Goal: Information Seeking & Learning: Learn about a topic

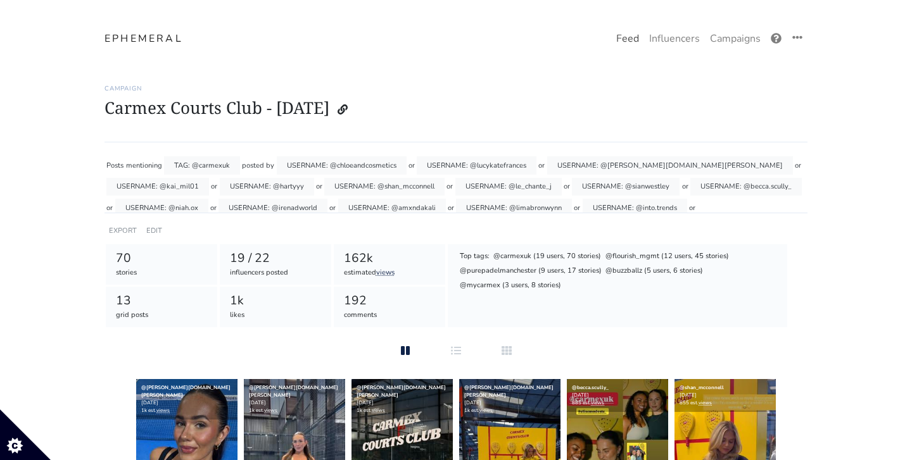
click at [622, 42] on link "Feed" at bounding box center [627, 38] width 33 height 25
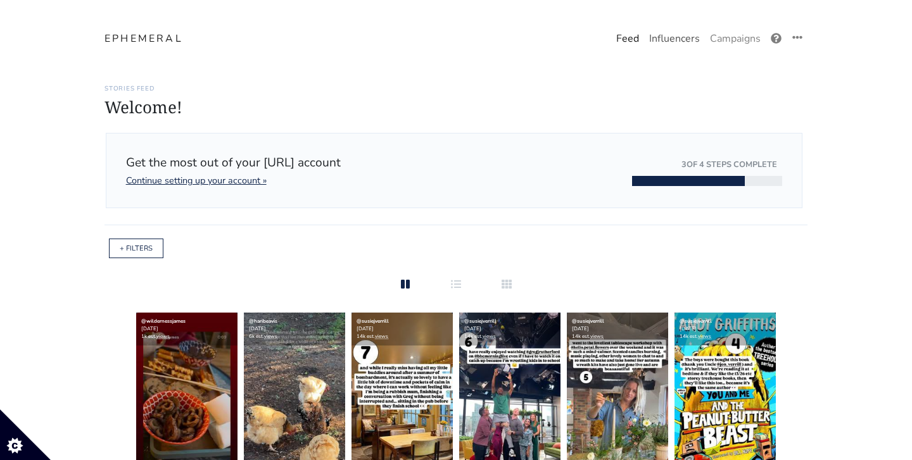
click at [688, 42] on link "Influencers" at bounding box center [674, 38] width 61 height 25
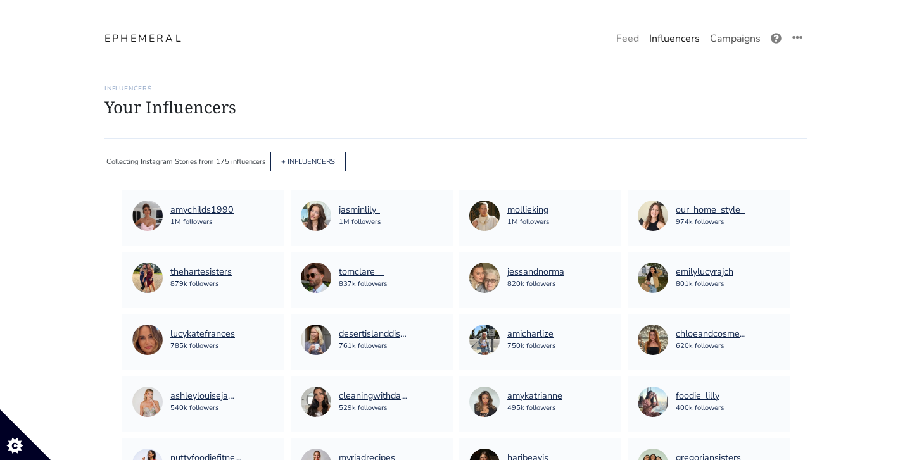
click at [731, 41] on link "Campaigns" at bounding box center [735, 38] width 61 height 25
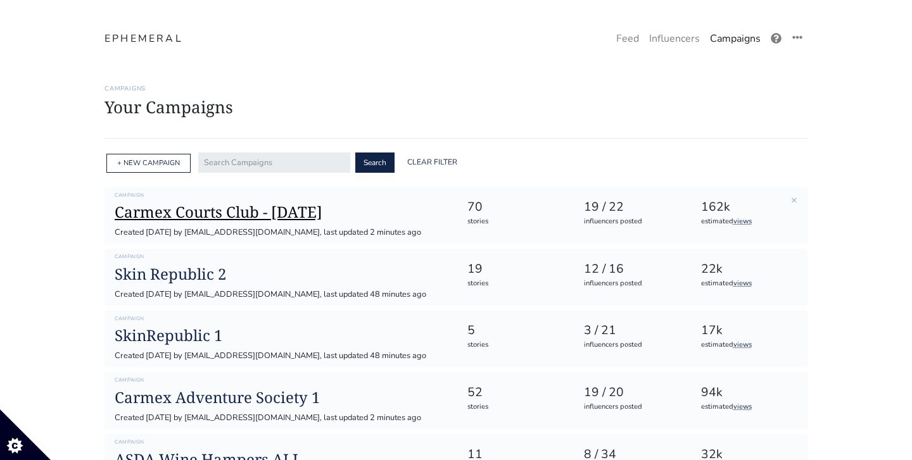
click at [213, 208] on h1 "Carmex Courts Club - [DATE]" at bounding box center [281, 212] width 332 height 18
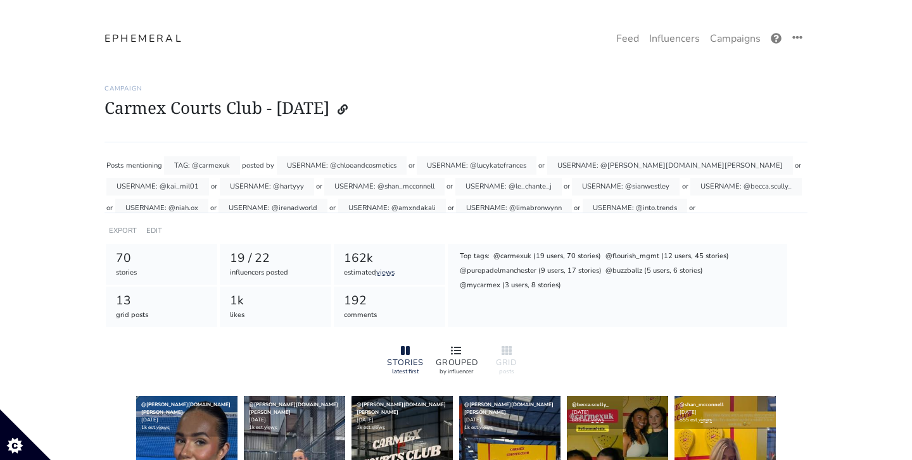
click at [460, 342] on div "GROUPED by influencer" at bounding box center [456, 360] width 51 height 42
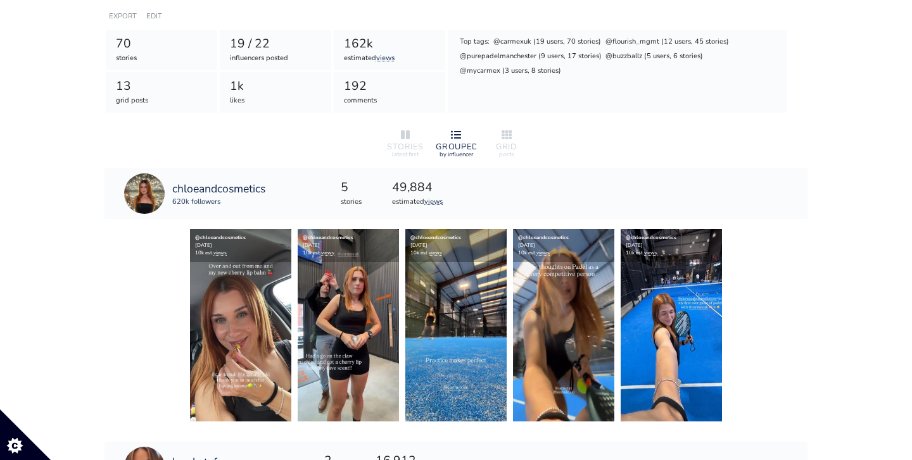
scroll to position [204, 0]
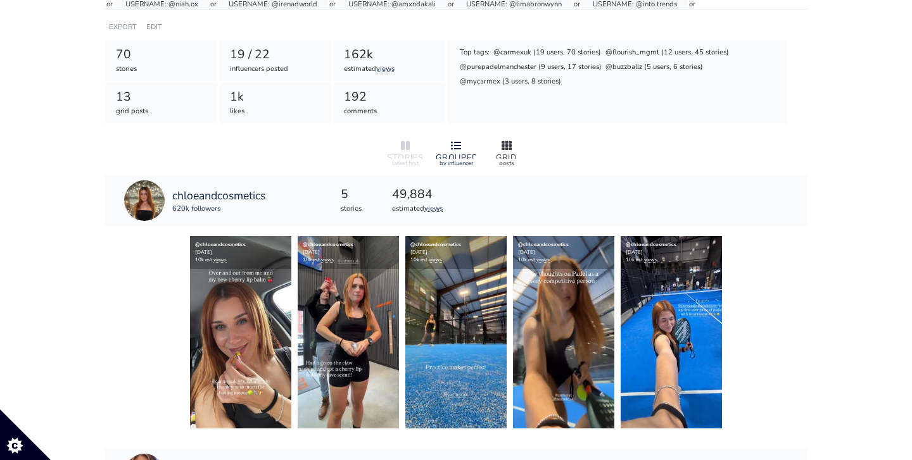
click at [507, 139] on div at bounding box center [506, 146] width 41 height 15
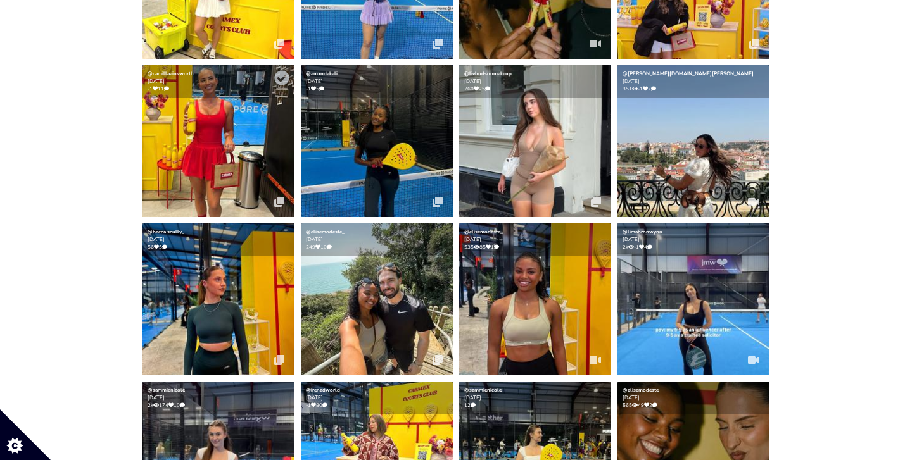
scroll to position [822, 0]
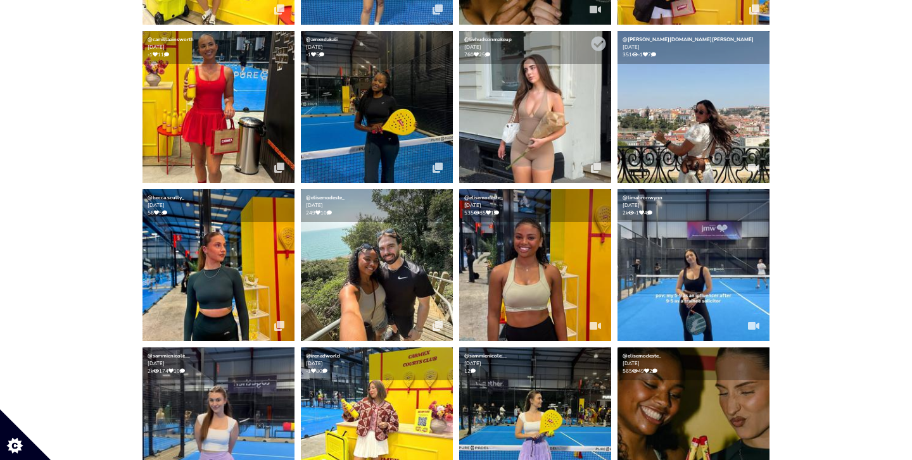
click at [532, 106] on img at bounding box center [535, 107] width 152 height 152
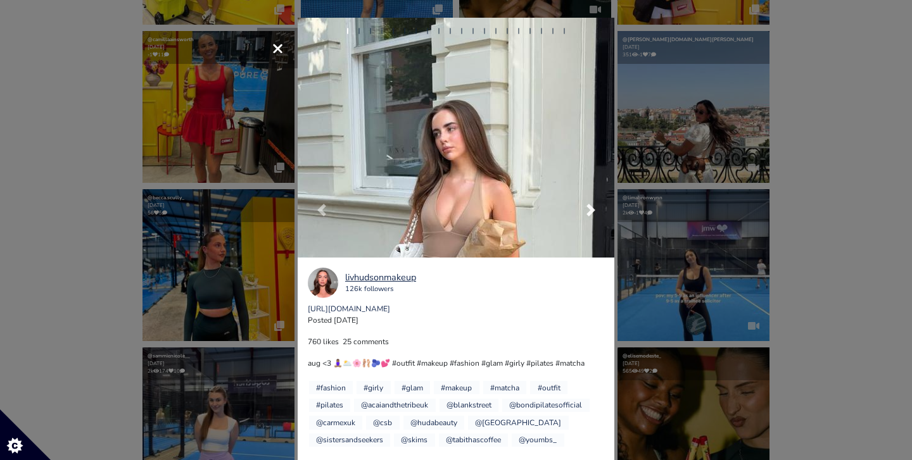
click at [591, 213] on span at bounding box center [590, 210] width 13 height 13
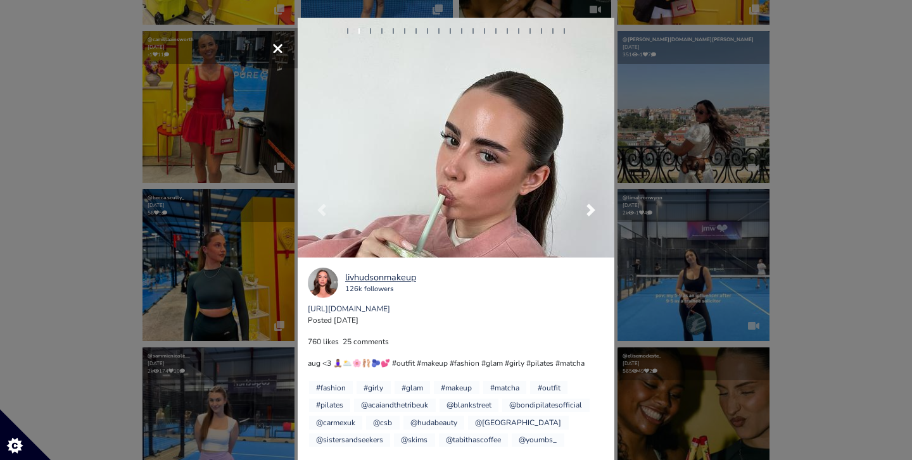
click at [591, 213] on span at bounding box center [590, 210] width 13 height 13
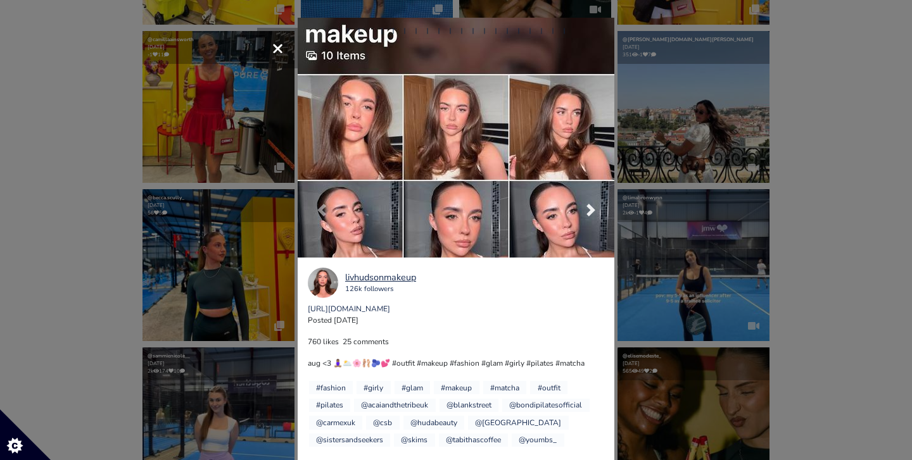
click at [591, 213] on span at bounding box center [590, 210] width 13 height 13
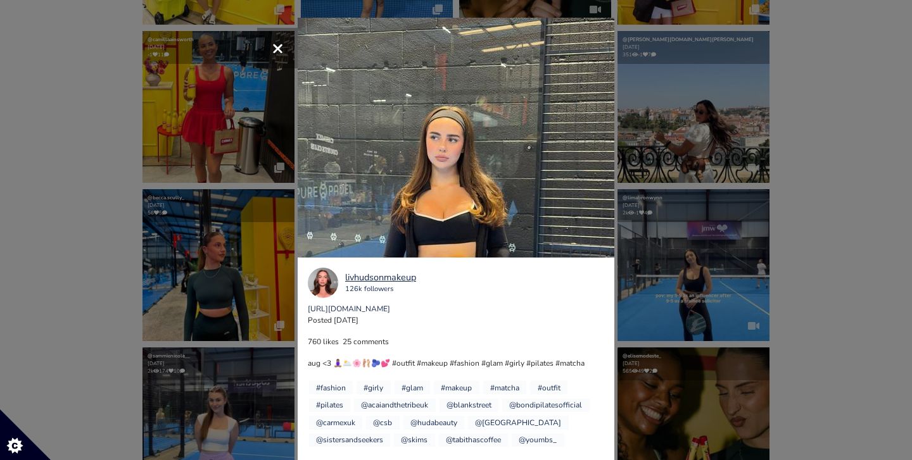
click at [840, 187] on div "×" at bounding box center [456, 230] width 912 height 460
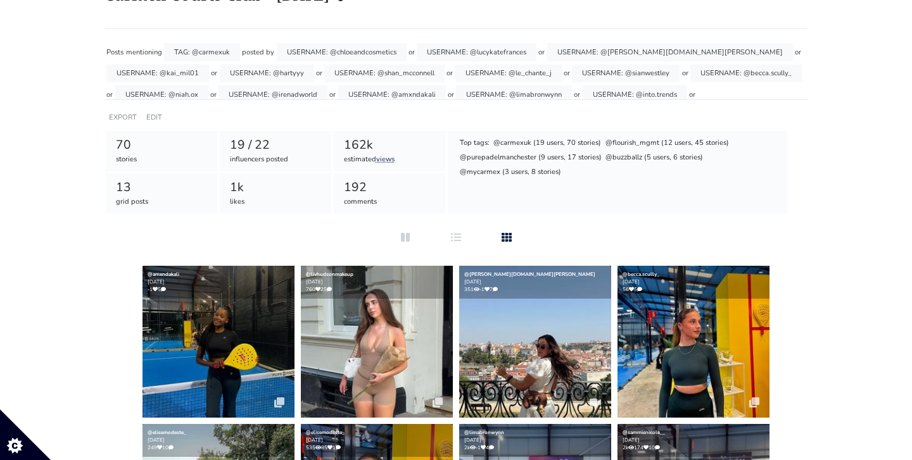
scroll to position [107, 0]
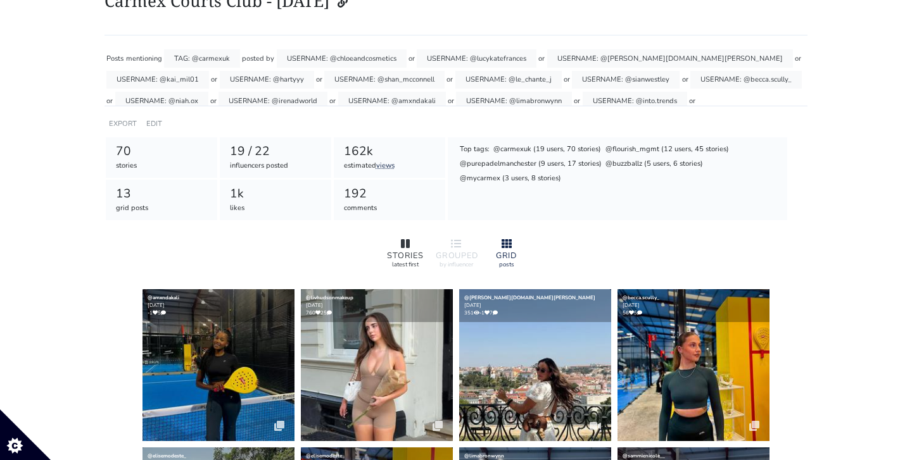
click at [412, 252] on div "STORIES" at bounding box center [405, 256] width 41 height 8
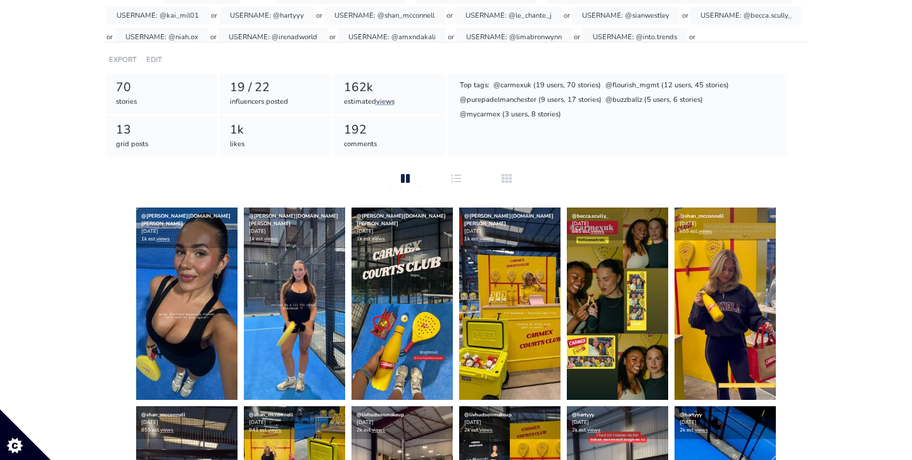
scroll to position [199, 0]
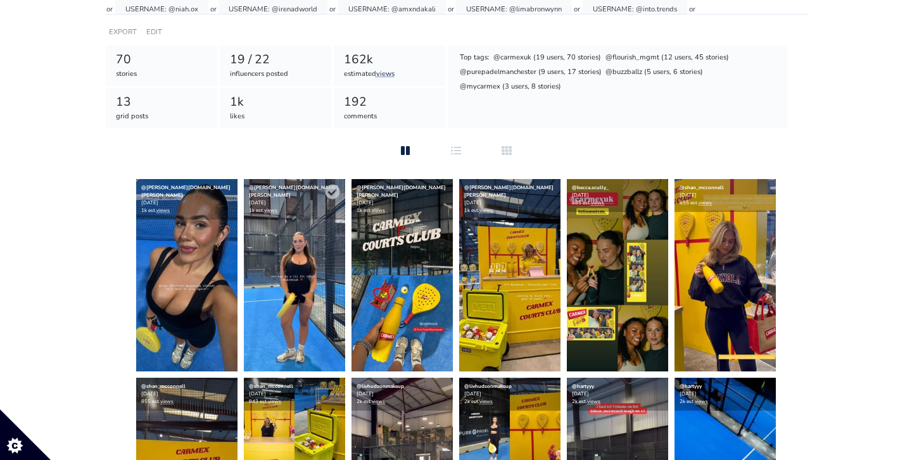
click at [306, 230] on img at bounding box center [294, 275] width 101 height 192
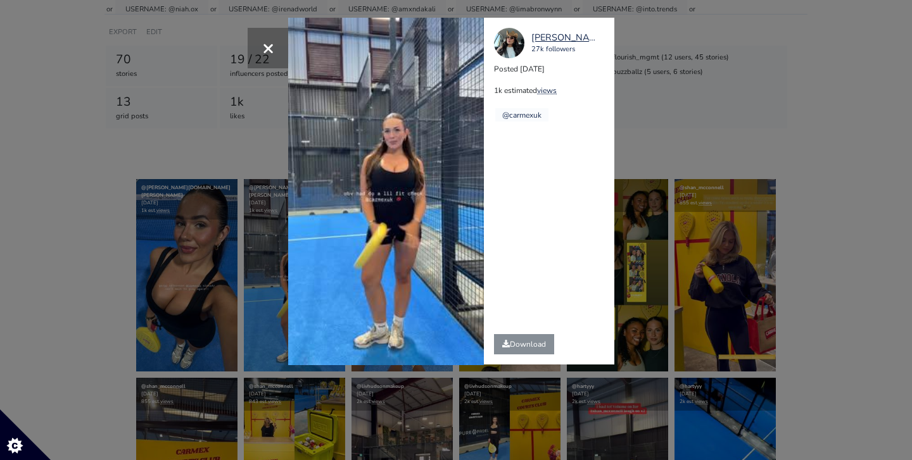
click at [745, 67] on div "× Your browser does not support HTML5 video. [PERSON_NAME][DOMAIN_NAME][PERSON_…" at bounding box center [456, 230] width 912 height 460
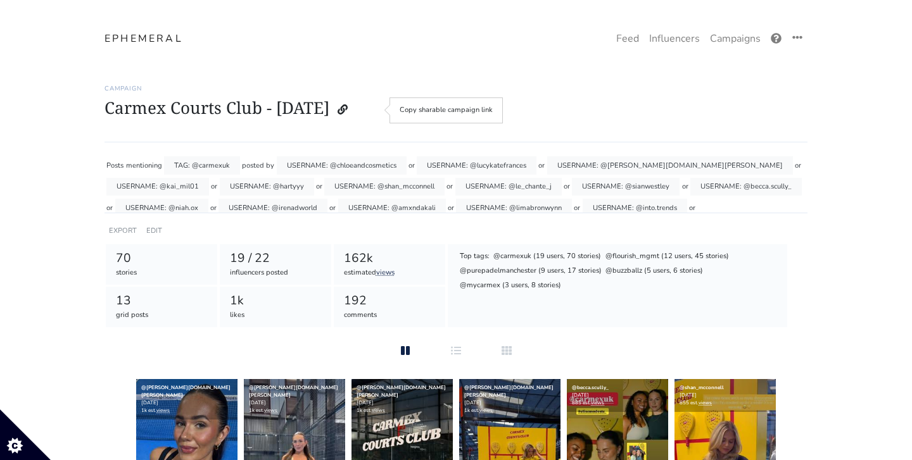
scroll to position [0, 0]
click at [800, 35] on icon at bounding box center [797, 37] width 10 height 10
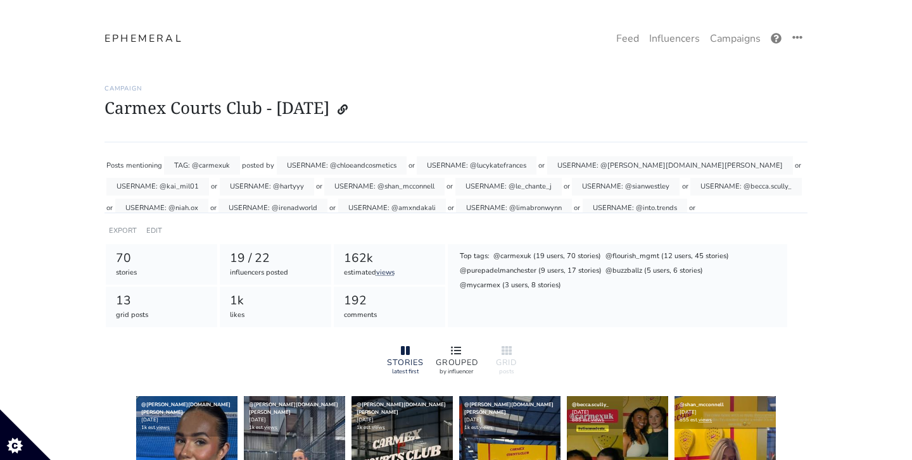
click at [455, 352] on icon at bounding box center [456, 351] width 10 height 10
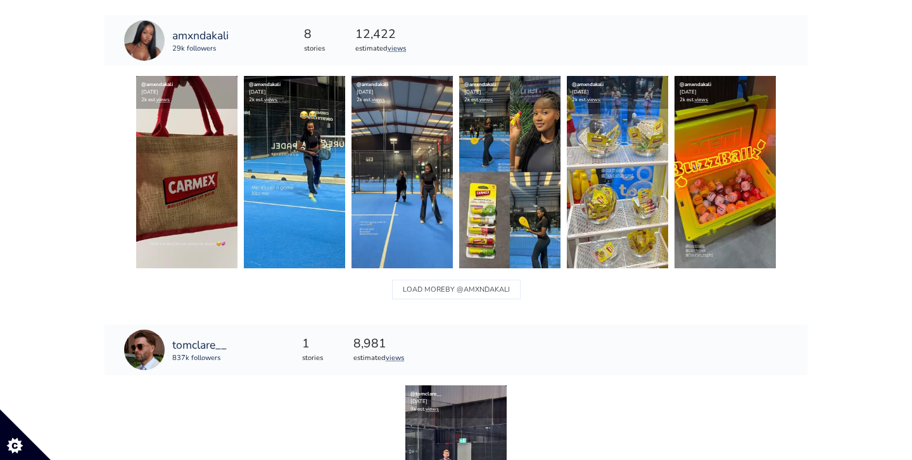
scroll to position [901, 0]
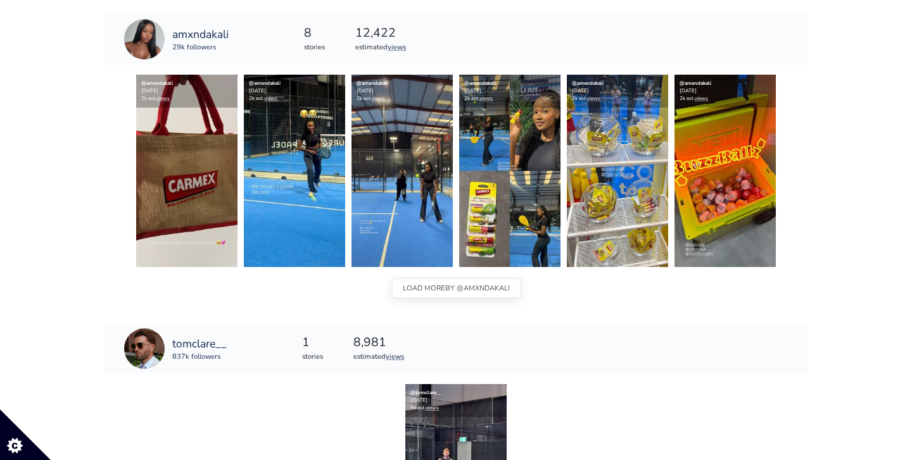
click at [471, 286] on span "BY @amxndakali" at bounding box center [477, 288] width 65 height 16
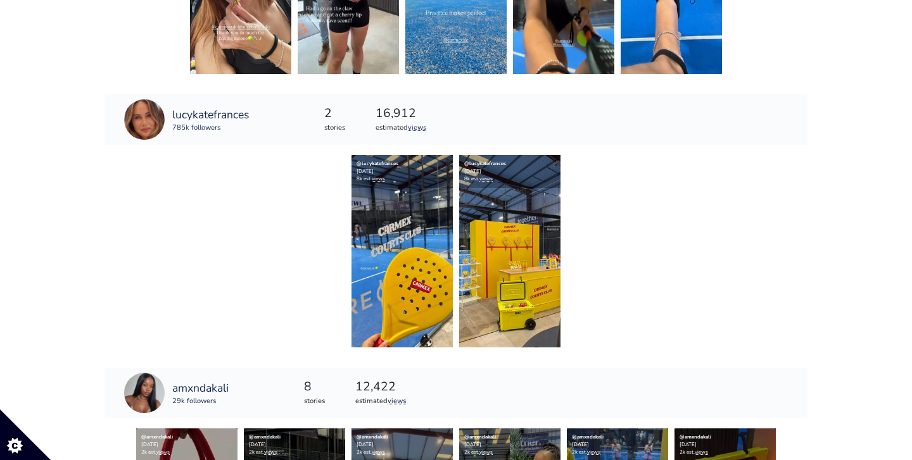
scroll to position [2785, 0]
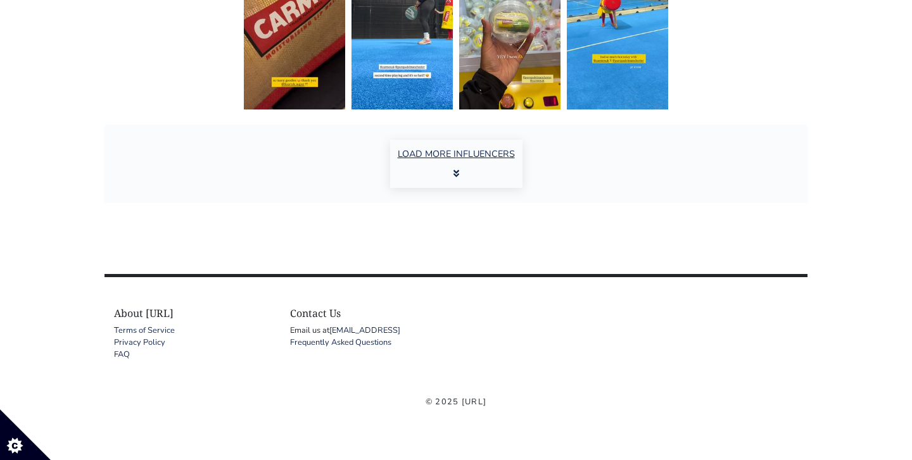
click at [470, 154] on button "LOAD MORE INFLUENCERS" at bounding box center [456, 164] width 132 height 48
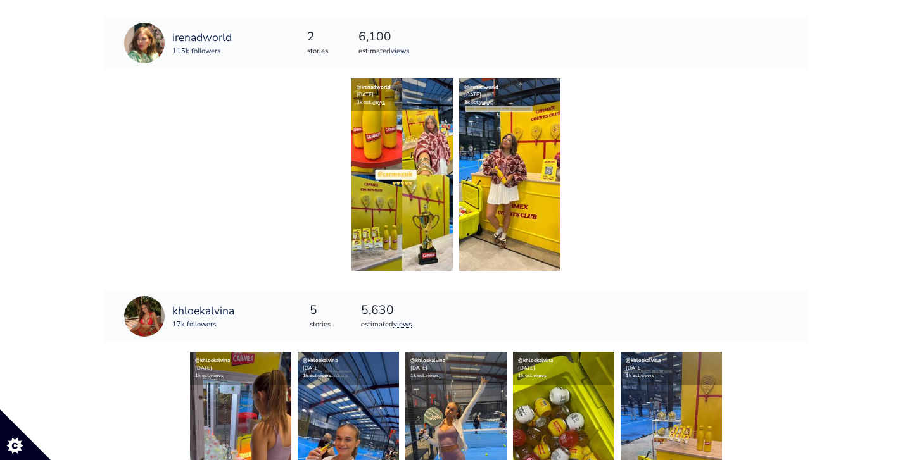
scroll to position [4775, 0]
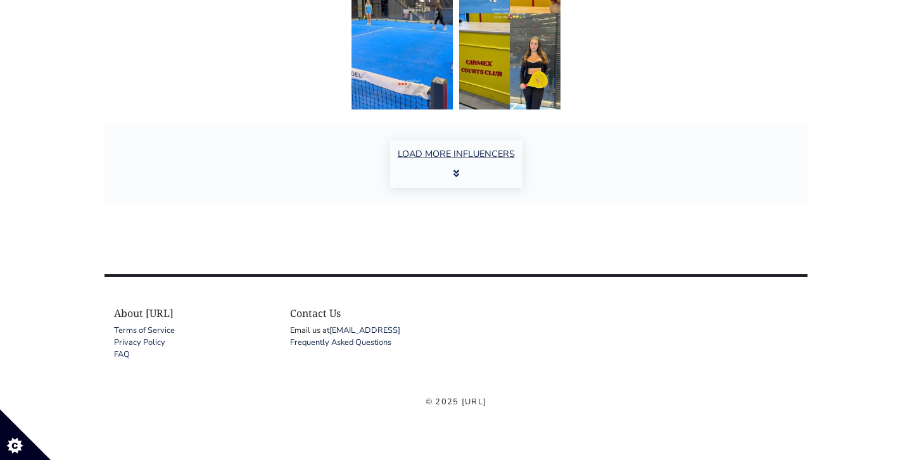
click at [460, 161] on button "LOAD MORE INFLUENCERS" at bounding box center [456, 164] width 132 height 48
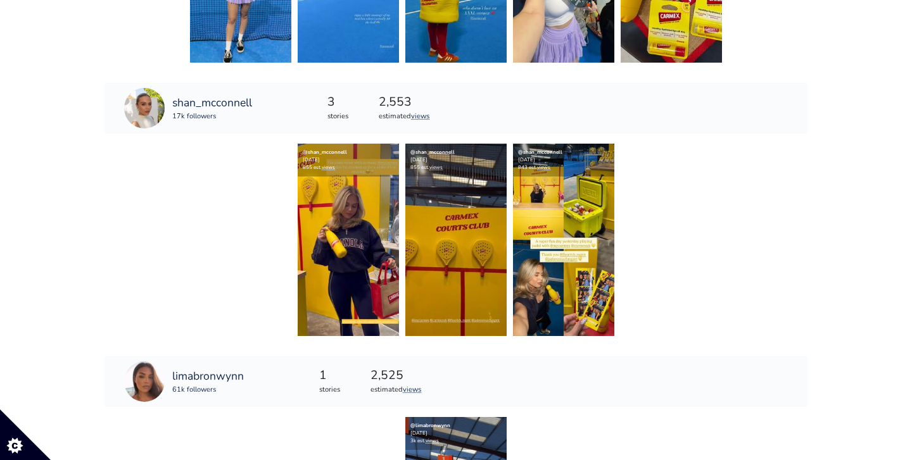
scroll to position [6886, 0]
